Goal: Task Accomplishment & Management: Manage account settings

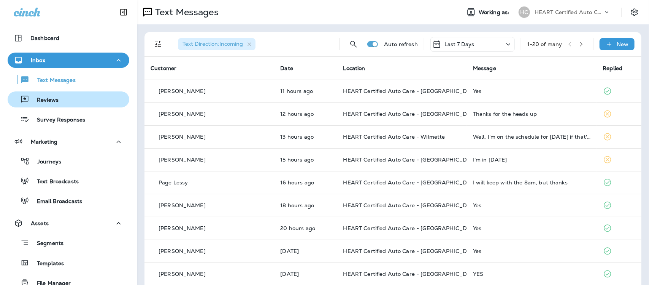
click at [53, 98] on p "Reviews" at bounding box center [43, 100] width 29 height 7
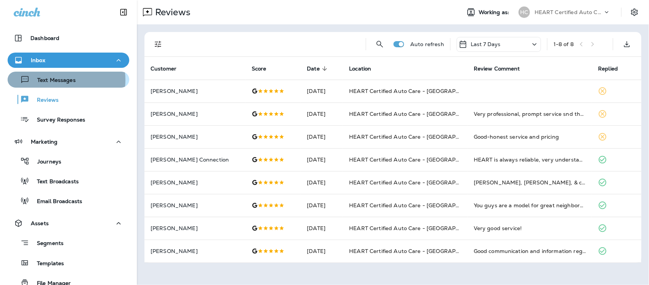
click at [56, 80] on p "Text Messages" at bounding box center [53, 80] width 46 height 7
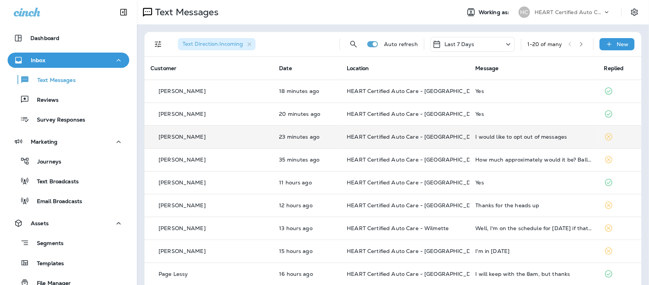
click at [503, 139] on div "I would like to opt out of messages" at bounding box center [534, 137] width 116 height 6
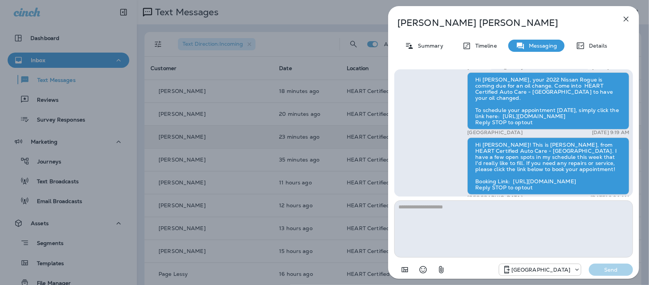
scroll to position [0, 0]
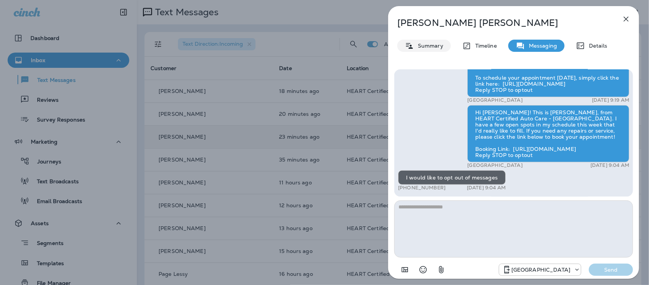
click at [430, 46] on p "Summary" at bounding box center [428, 46] width 29 height 6
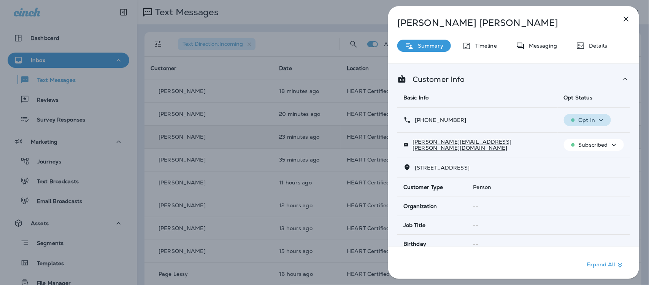
click at [598, 118] on icon "button" at bounding box center [601, 120] width 9 height 10
click at [588, 135] on p "Opt out" at bounding box center [581, 138] width 21 height 6
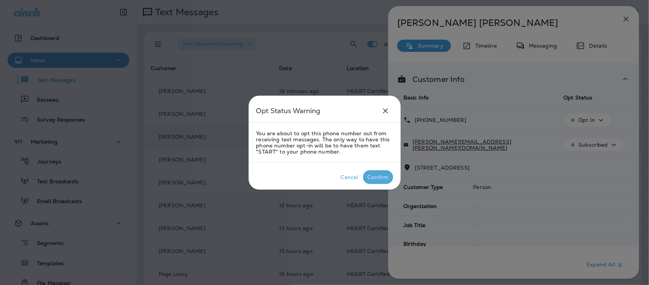
click at [382, 178] on div "Confirm" at bounding box center [378, 177] width 21 height 6
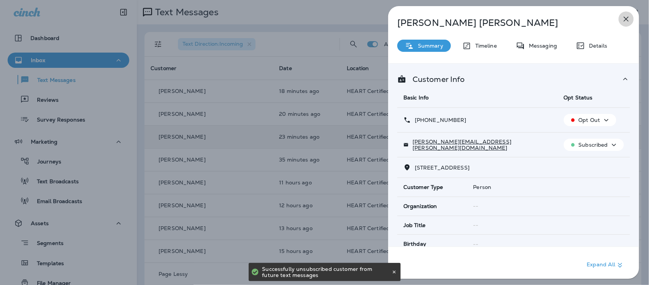
click at [628, 19] on icon "button" at bounding box center [626, 18] width 9 height 9
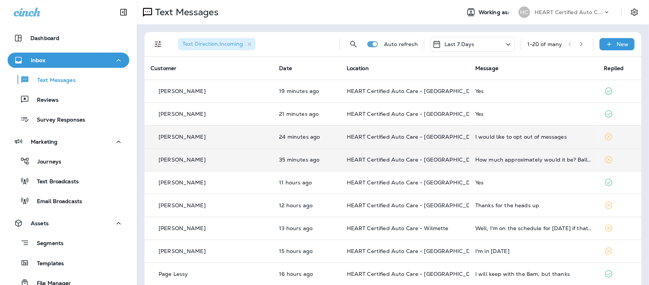
click at [544, 161] on div "How much approximately would it be? Ballpark?" at bounding box center [534, 159] width 116 height 6
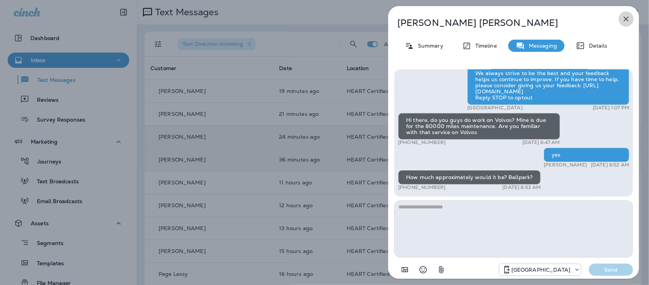
click at [627, 18] on icon "button" at bounding box center [626, 18] width 9 height 9
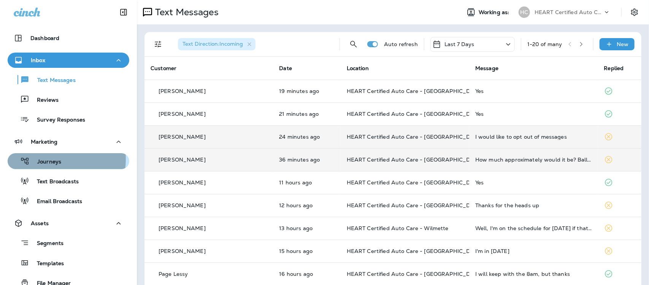
click at [53, 159] on p "Journeys" at bounding box center [46, 161] width 32 height 7
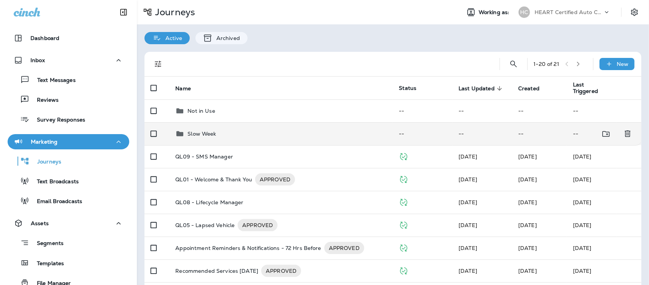
click at [211, 135] on p "Slow Week" at bounding box center [202, 133] width 29 height 6
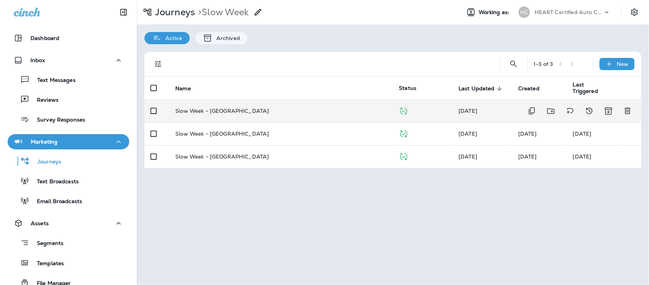
click at [227, 107] on td "Slow Week - [GEOGRAPHIC_DATA]" at bounding box center [281, 110] width 224 height 23
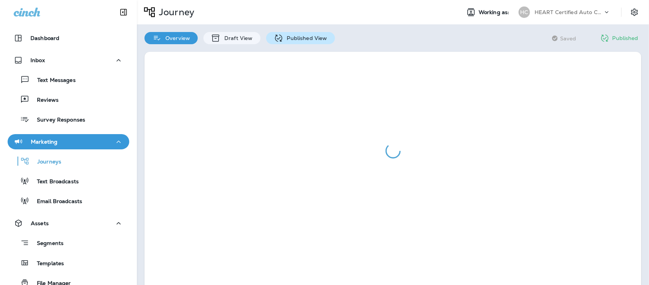
click at [305, 37] on p "Published View" at bounding box center [305, 38] width 44 height 6
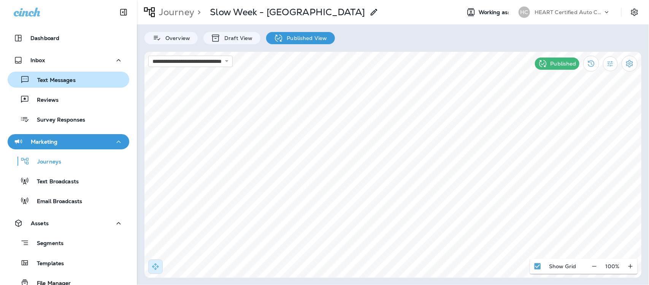
click at [48, 80] on p "Text Messages" at bounding box center [53, 80] width 46 height 7
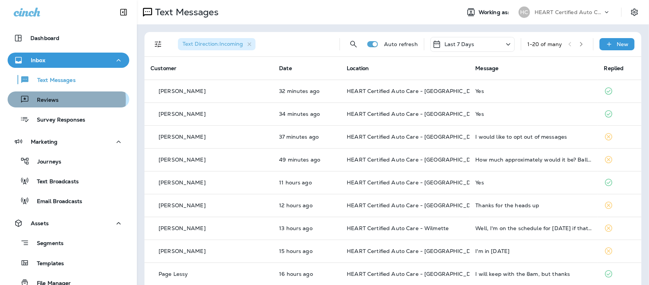
click at [54, 100] on p "Reviews" at bounding box center [43, 100] width 29 height 7
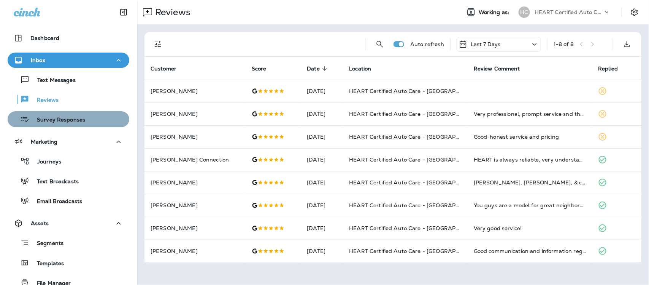
click at [76, 118] on p "Survey Responses" at bounding box center [57, 119] width 56 height 7
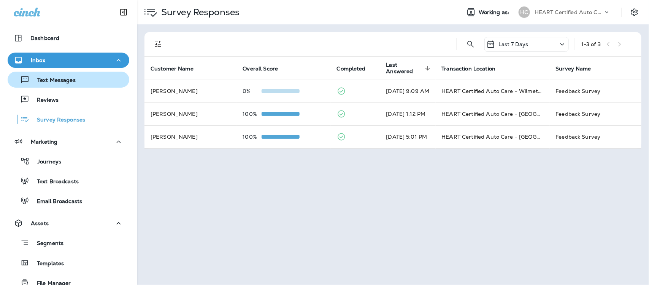
click at [67, 79] on p "Text Messages" at bounding box center [53, 80] width 46 height 7
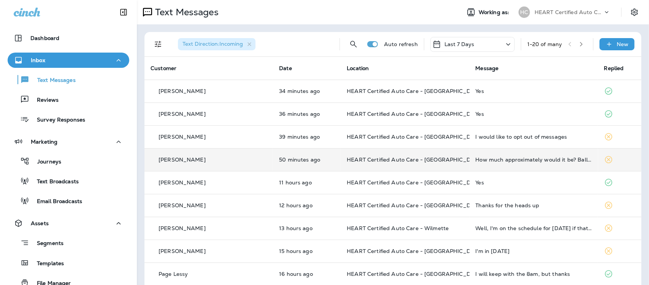
click at [516, 160] on div "How much approximately would it be? Ballpark?" at bounding box center [534, 159] width 116 height 6
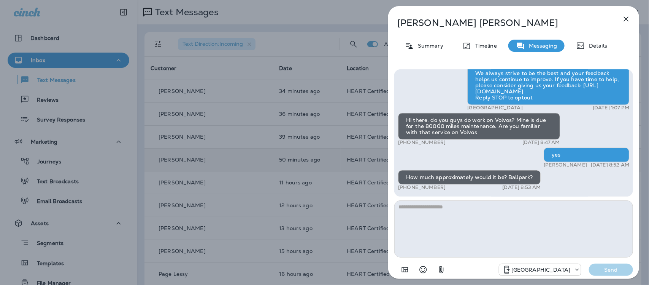
click at [627, 21] on icon "button" at bounding box center [626, 18] width 9 height 9
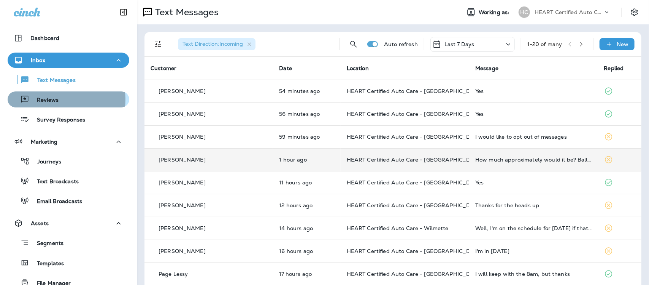
click at [52, 99] on p "Reviews" at bounding box center [43, 100] width 29 height 7
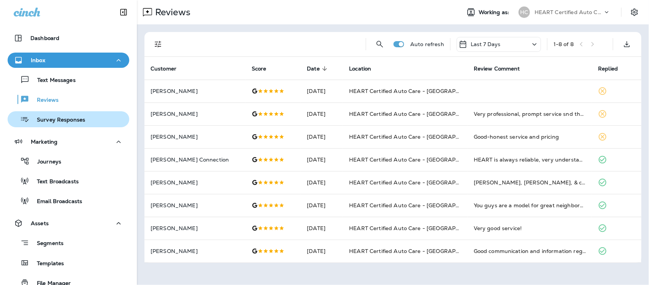
click at [74, 118] on p "Survey Responses" at bounding box center [57, 119] width 56 height 7
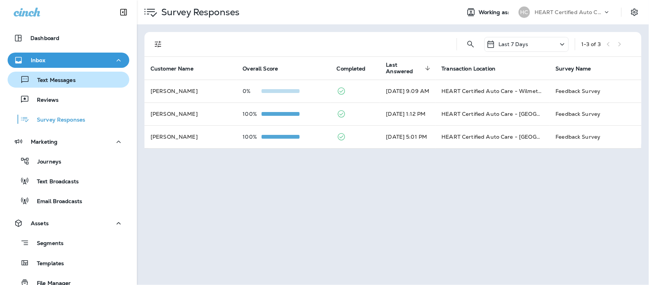
click at [53, 82] on p "Text Messages" at bounding box center [53, 80] width 46 height 7
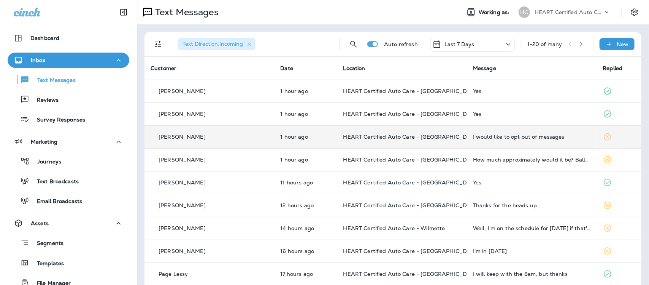
click at [509, 138] on div "I would like to opt out of messages" at bounding box center [532, 137] width 118 height 6
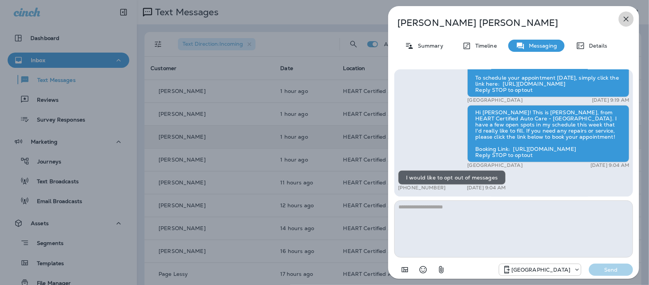
click at [625, 16] on icon "button" at bounding box center [626, 18] width 9 height 9
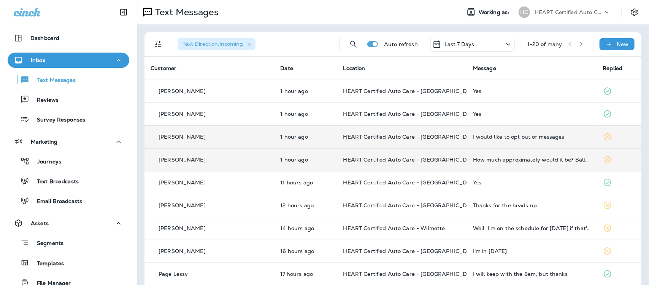
click at [541, 159] on div "How much approximately would it be? Ballpark?" at bounding box center [532, 159] width 118 height 6
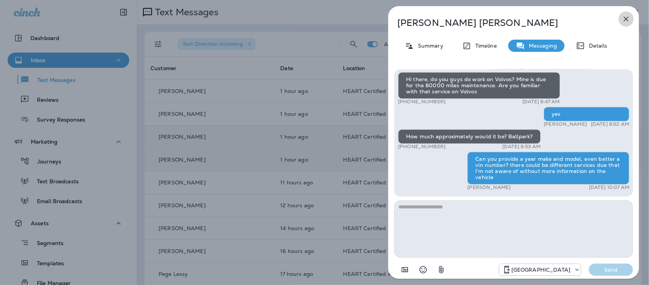
click at [627, 18] on icon "button" at bounding box center [626, 19] width 5 height 5
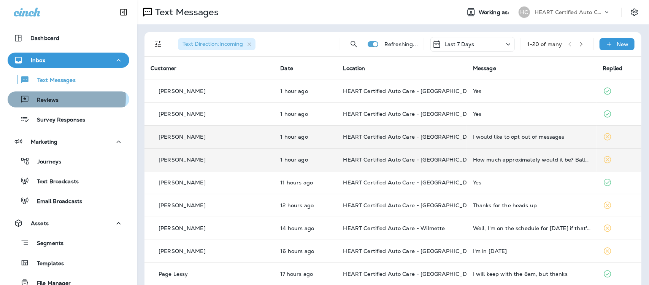
click at [47, 98] on p "Reviews" at bounding box center [43, 100] width 29 height 7
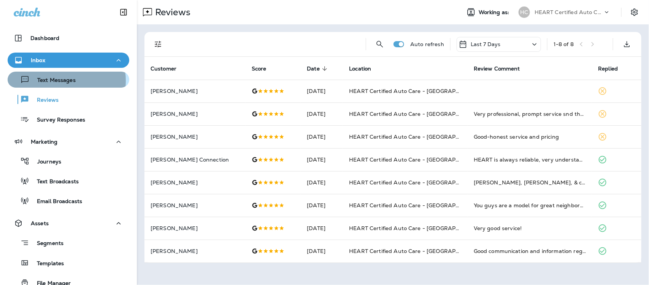
click at [61, 81] on p "Text Messages" at bounding box center [53, 80] width 46 height 7
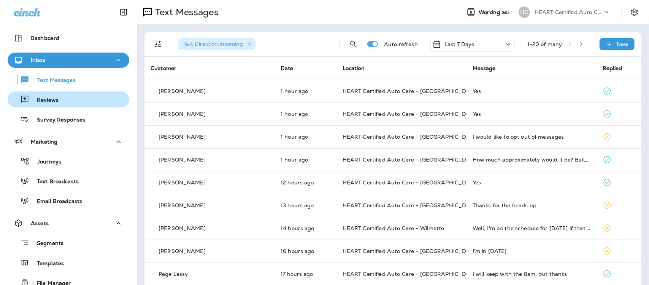
click at [56, 99] on p "Reviews" at bounding box center [43, 100] width 29 height 7
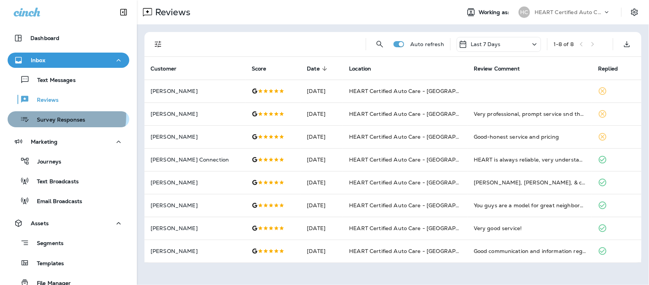
click at [60, 116] on p "Survey Responses" at bounding box center [57, 119] width 56 height 7
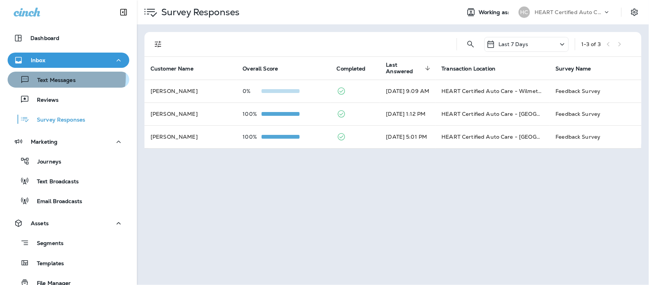
click at [54, 77] on p "Text Messages" at bounding box center [53, 80] width 46 height 7
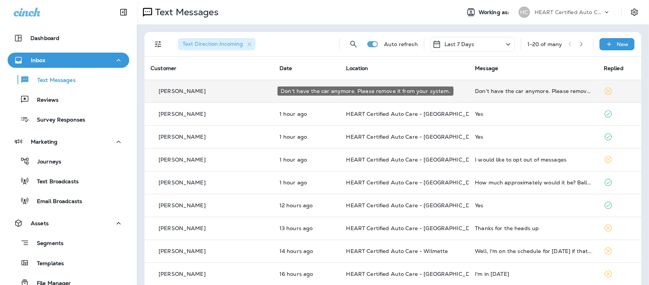
click at [503, 92] on div "Don't have the car anymore. Please remove it from your system." at bounding box center [533, 91] width 117 height 6
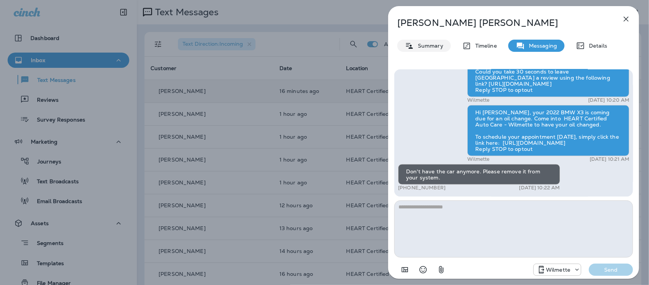
click at [423, 46] on p "Summary" at bounding box center [428, 46] width 29 height 6
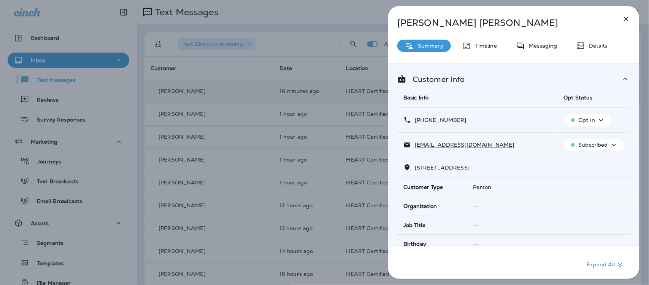
click at [597, 119] on icon "button" at bounding box center [601, 120] width 9 height 10
click at [589, 139] on p "Opt out" at bounding box center [581, 138] width 21 height 6
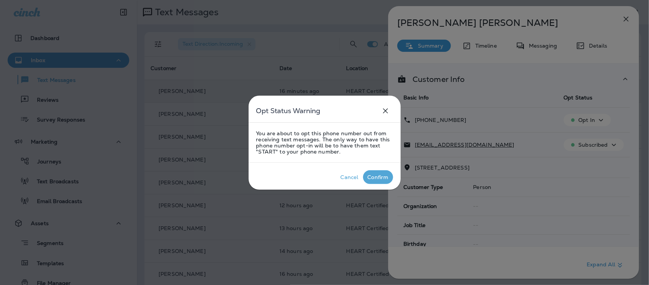
click at [375, 177] on div "Confirm" at bounding box center [378, 177] width 21 height 6
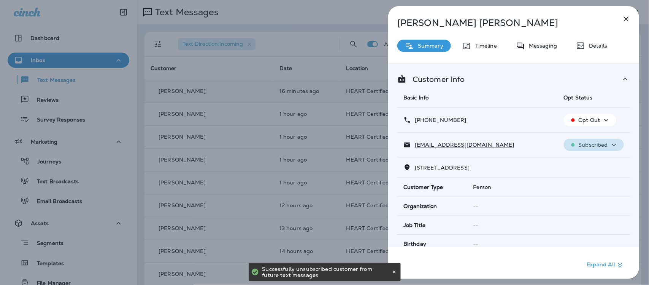
click at [613, 144] on icon "button" at bounding box center [615, 144] width 4 height 2
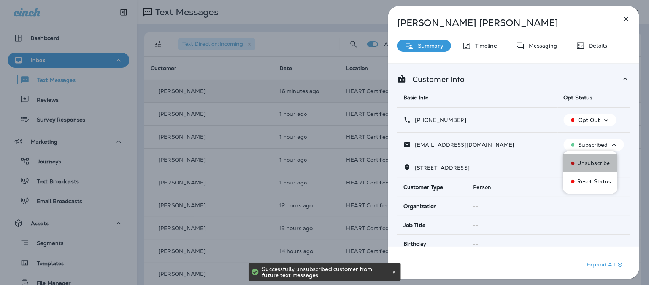
click at [592, 163] on p "Unsubscribe" at bounding box center [594, 163] width 33 height 6
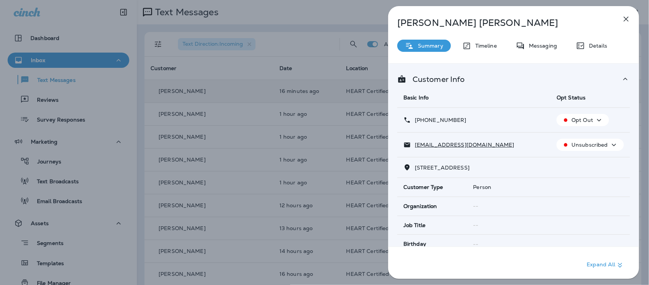
click at [626, 18] on icon "button" at bounding box center [626, 18] width 9 height 9
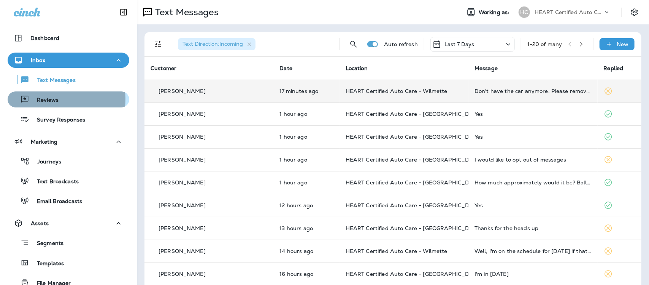
click at [43, 99] on p "Reviews" at bounding box center [43, 100] width 29 height 7
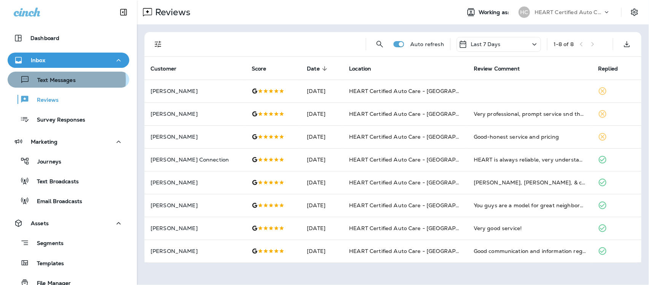
click at [61, 80] on p "Text Messages" at bounding box center [53, 80] width 46 height 7
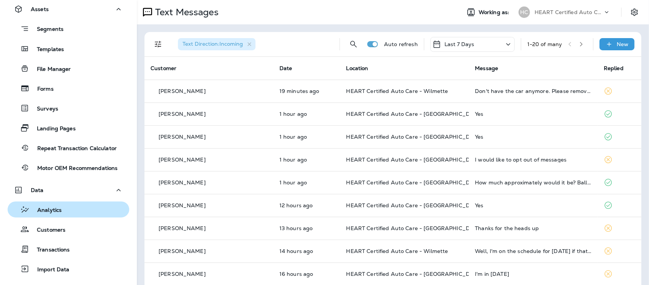
scroll to position [258, 0]
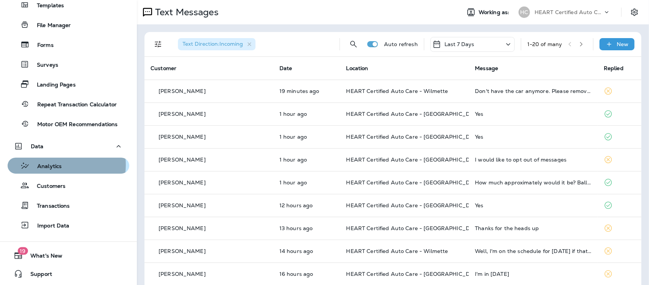
click at [57, 164] on p "Analytics" at bounding box center [46, 166] width 32 height 7
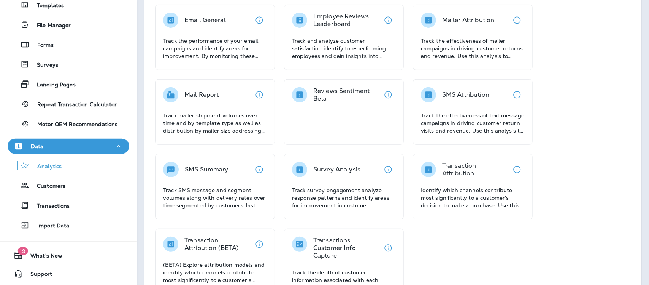
scroll to position [153, 0]
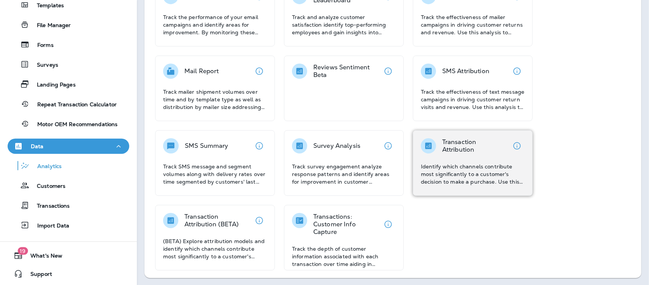
click at [471, 176] on p "Identify which channels contribute most significantly to a customer's decision …" at bounding box center [473, 173] width 104 height 23
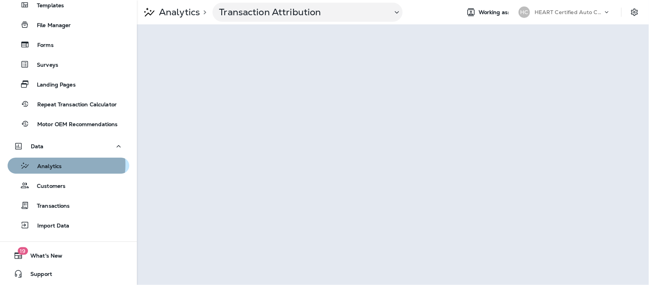
click at [46, 164] on p "Analytics" at bounding box center [46, 166] width 32 height 7
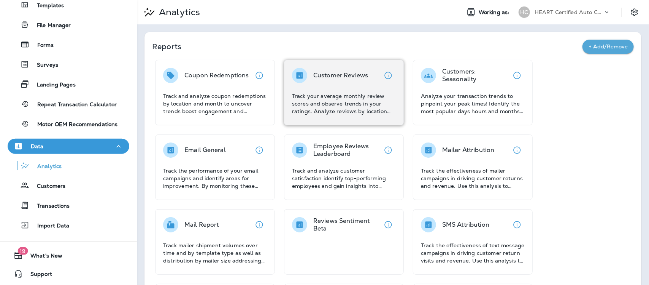
click at [347, 99] on p "Track your average monthly review scores and observe trends in your ratings. An…" at bounding box center [344, 103] width 104 height 23
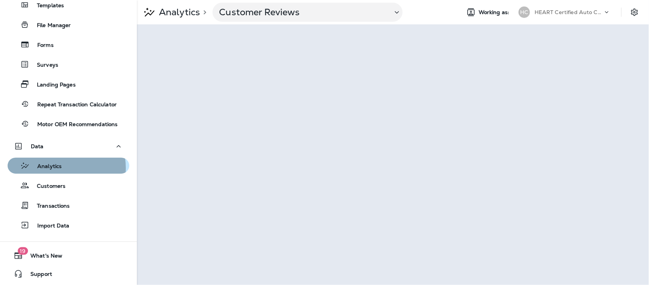
click at [59, 167] on p "Analytics" at bounding box center [46, 166] width 32 height 7
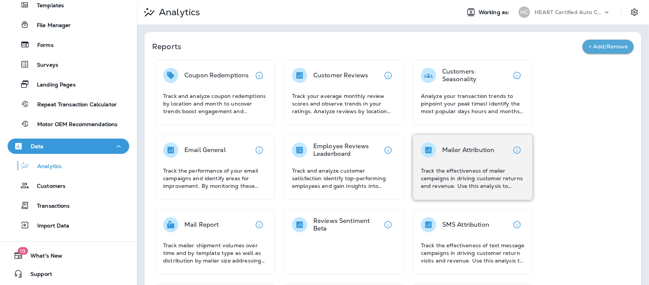
click at [465, 170] on p "Track the effectiveness of mailer campaigns in driving customer returns and rev…" at bounding box center [473, 178] width 104 height 23
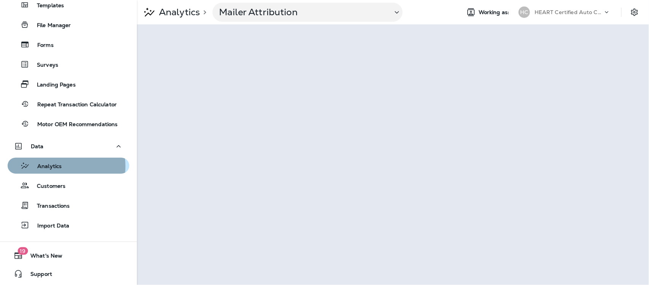
click at [52, 166] on p "Analytics" at bounding box center [46, 166] width 32 height 7
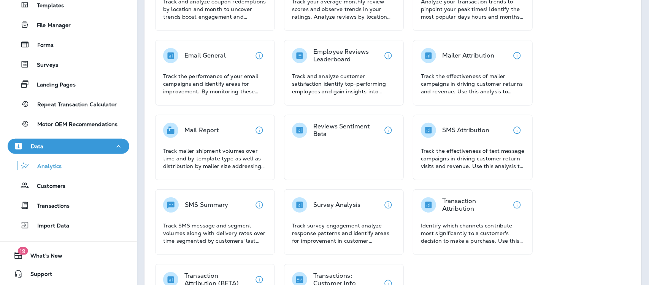
scroll to position [95, 0]
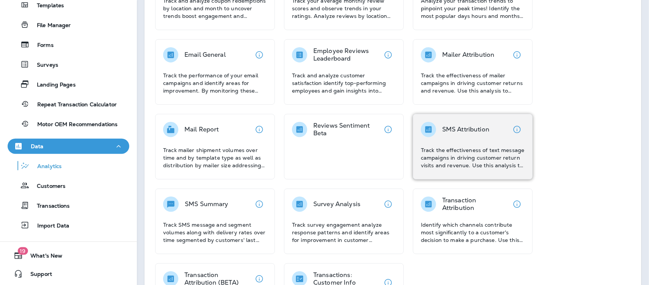
click at [469, 160] on p "Track the effectiveness of text message campaigns in driving customer return vi…" at bounding box center [473, 157] width 104 height 23
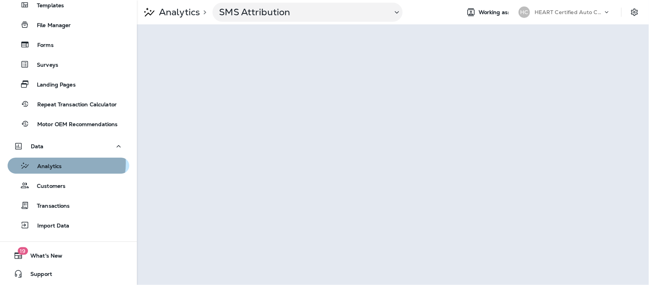
click at [50, 163] on p "Analytics" at bounding box center [46, 166] width 32 height 7
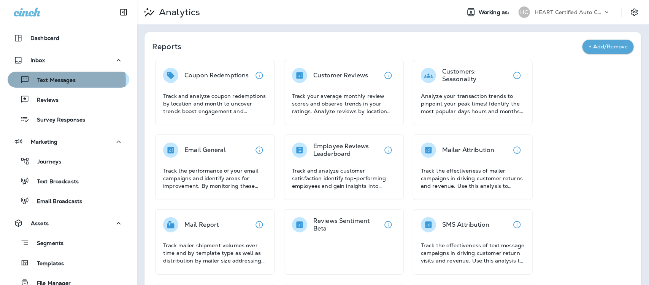
click at [54, 81] on p "Text Messages" at bounding box center [53, 80] width 46 height 7
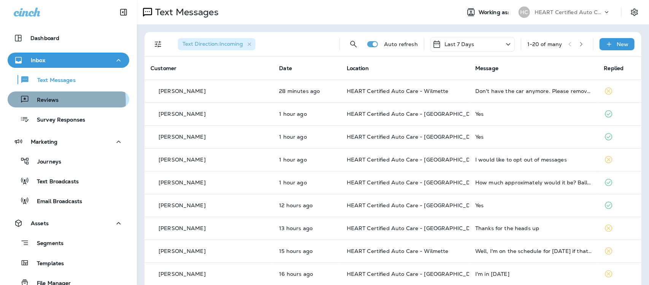
click at [48, 102] on p "Reviews" at bounding box center [43, 100] width 29 height 7
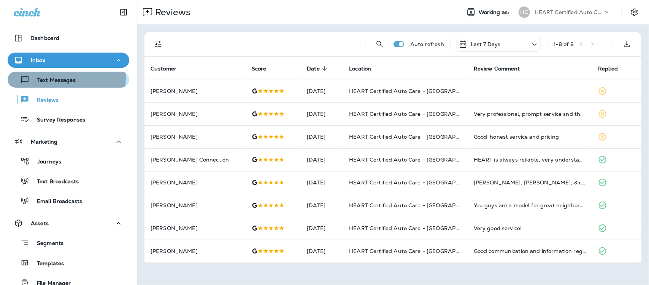
click at [60, 78] on p "Text Messages" at bounding box center [53, 80] width 46 height 7
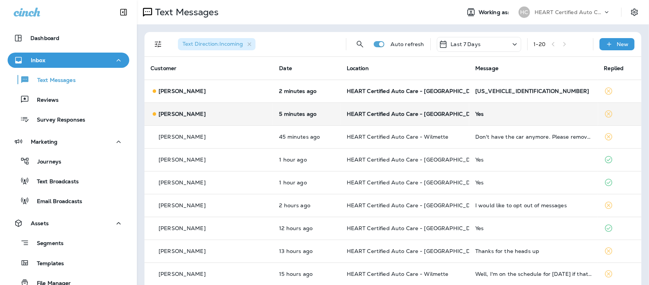
click at [432, 113] on p "HEART Certified Auto Care - [GEOGRAPHIC_DATA]" at bounding box center [405, 114] width 116 height 6
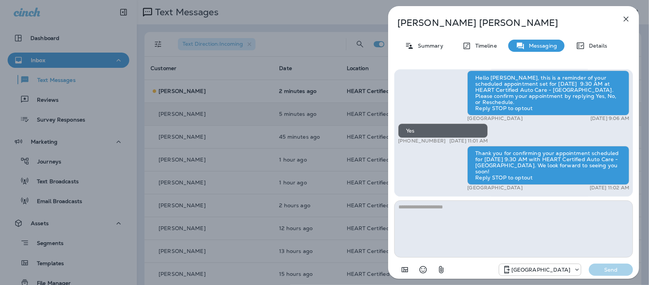
click at [629, 18] on icon "button" at bounding box center [626, 18] width 9 height 9
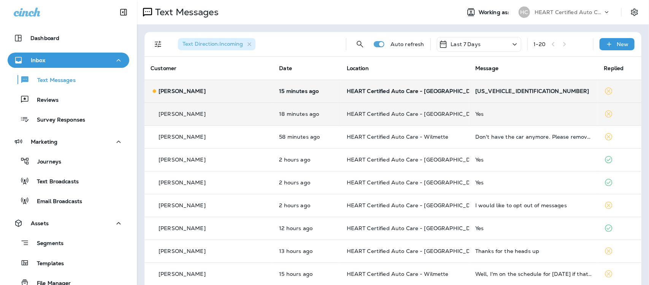
click at [484, 90] on div "[US_VEHICLE_IDENTIFICATION_NUMBER]" at bounding box center [534, 91] width 116 height 6
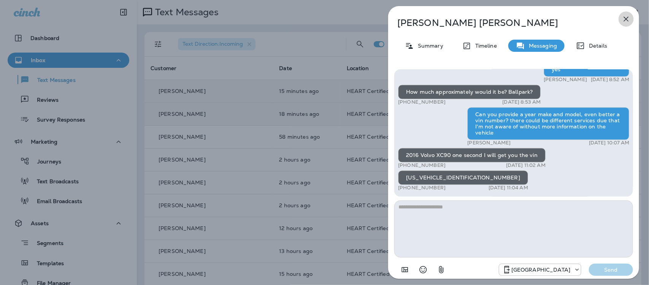
click at [626, 18] on icon "button" at bounding box center [626, 18] width 9 height 9
